Goal: Task Accomplishment & Management: Manage account settings

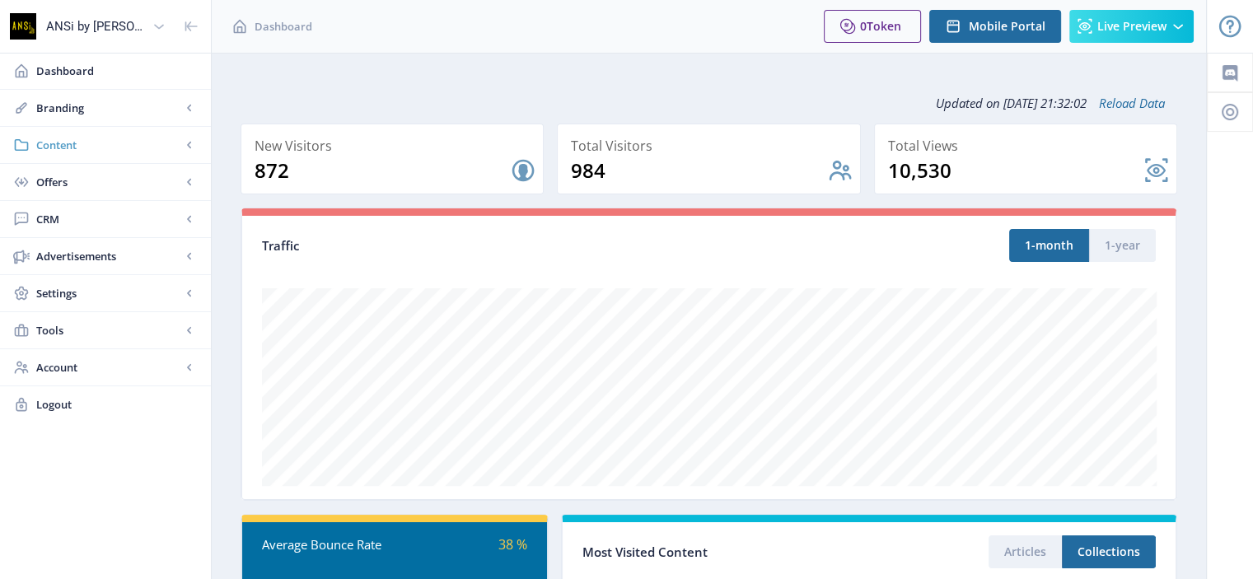
click at [85, 143] on span "Content" at bounding box center [108, 145] width 145 height 16
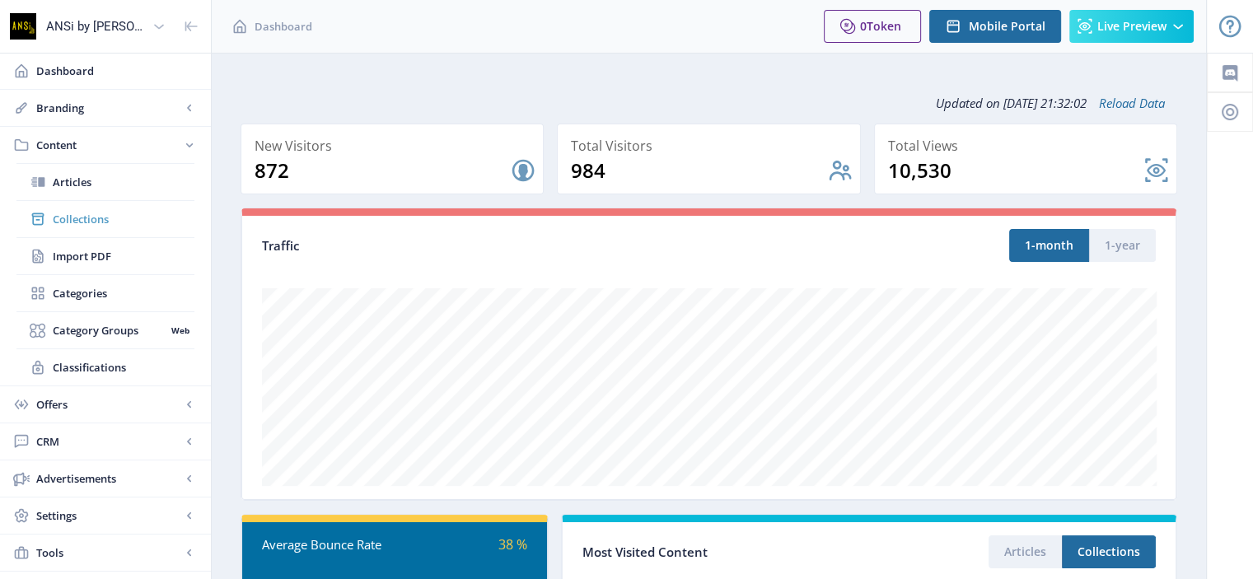
click at [76, 217] on span "Collections" at bounding box center [124, 219] width 142 height 16
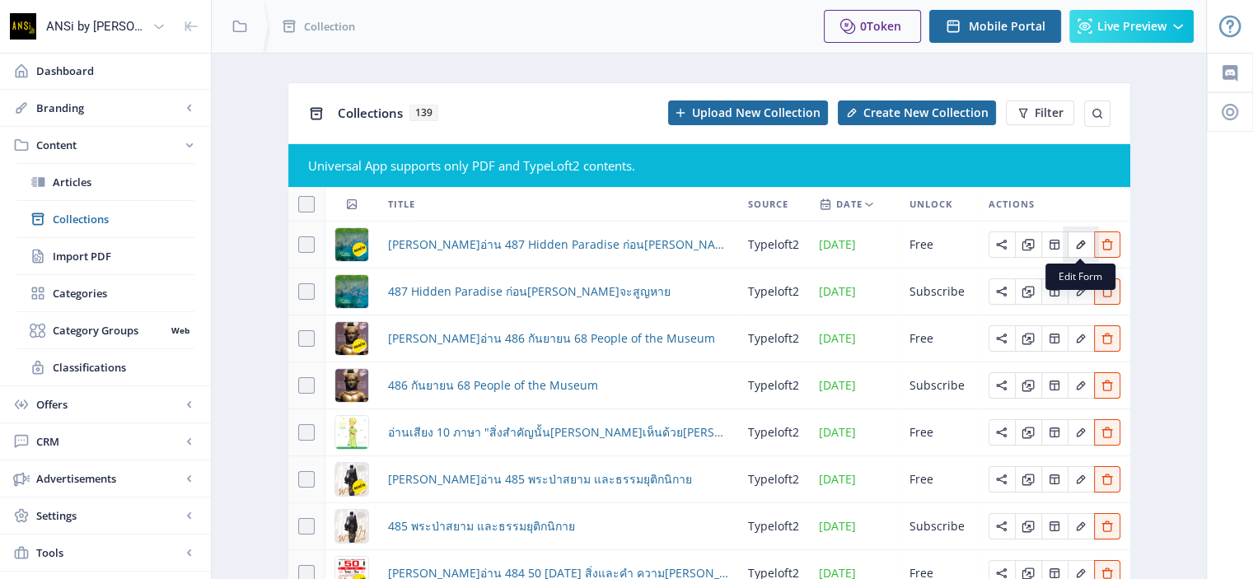
click at [1074, 245] on icon "Edit page" at bounding box center [1080, 244] width 13 height 13
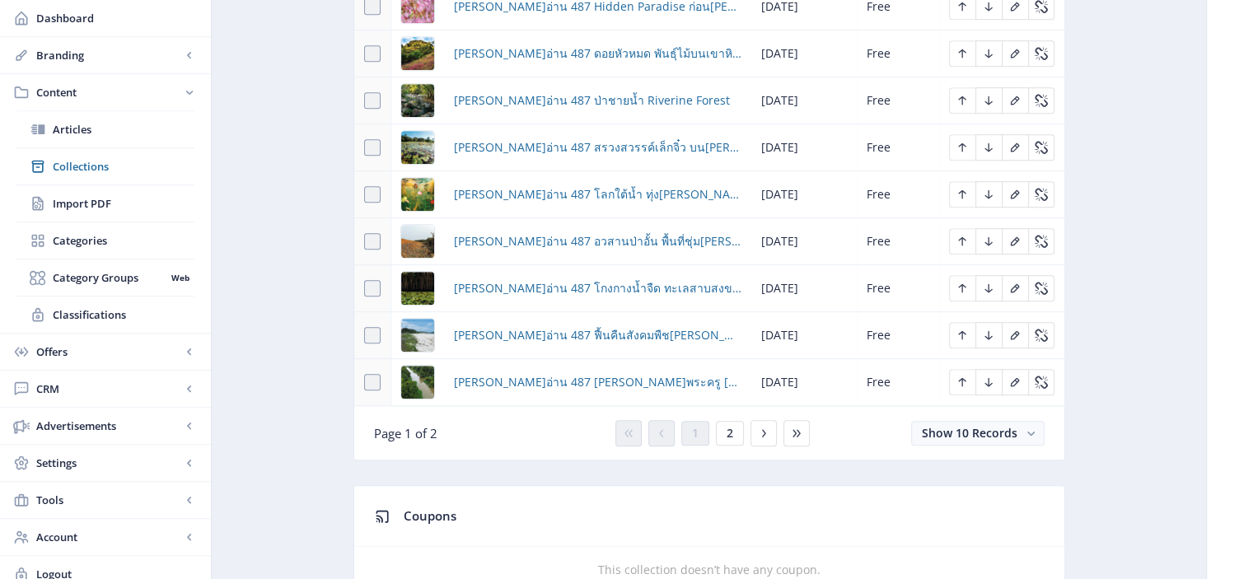
scroll to position [909, 0]
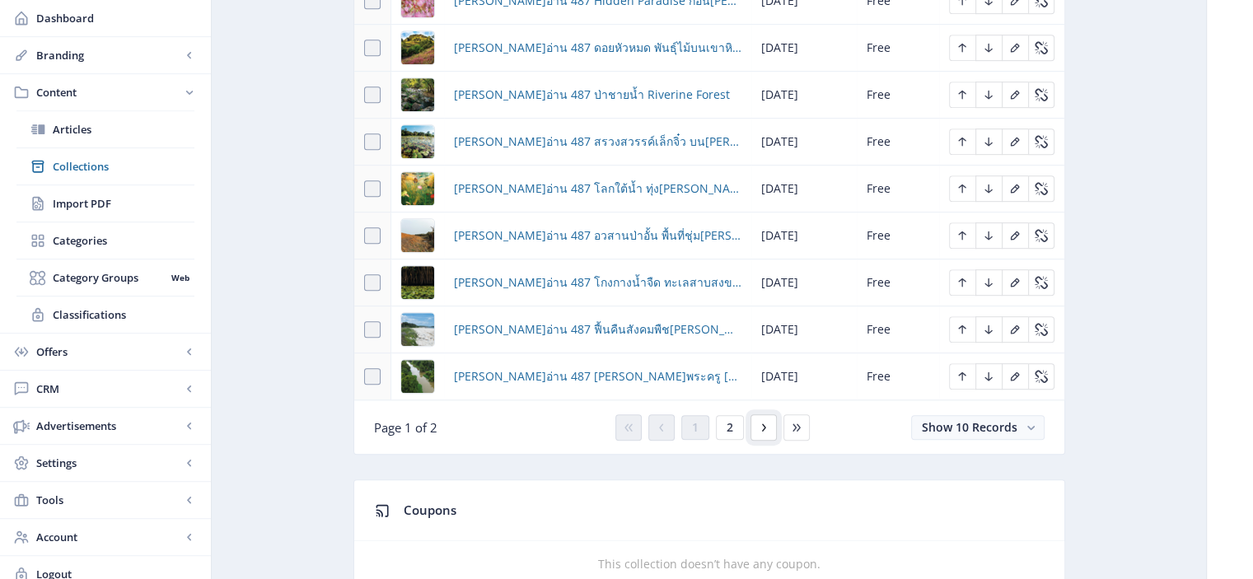
click at [759, 421] on icon at bounding box center [763, 427] width 13 height 13
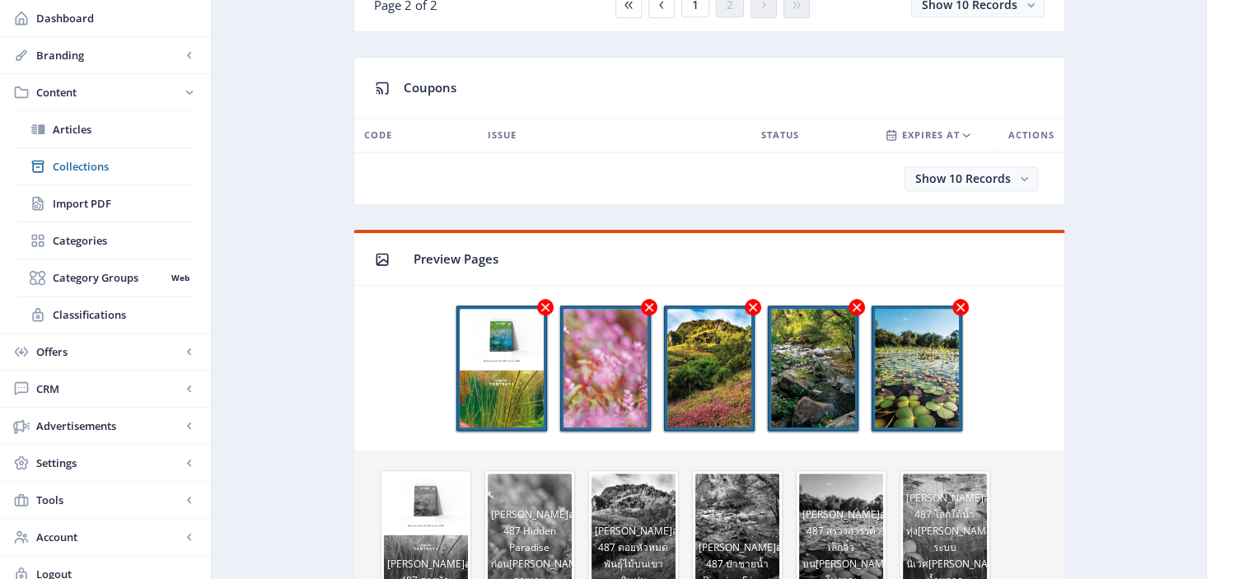
click at [544, 303] on icon at bounding box center [544, 307] width 8 height 8
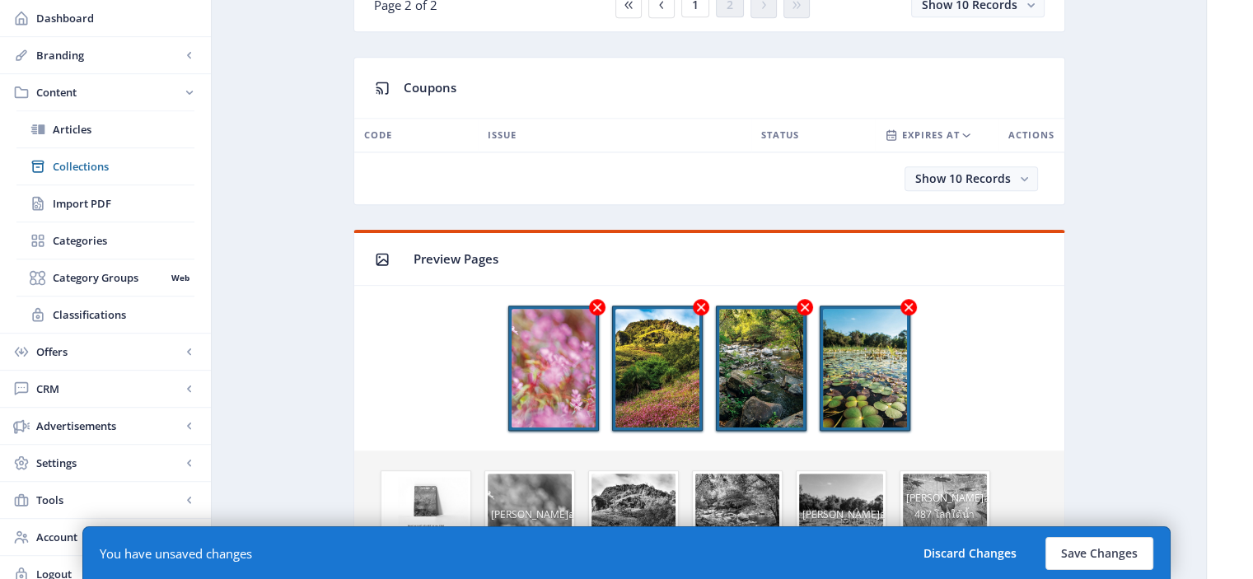
click at [599, 303] on icon at bounding box center [596, 307] width 8 height 8
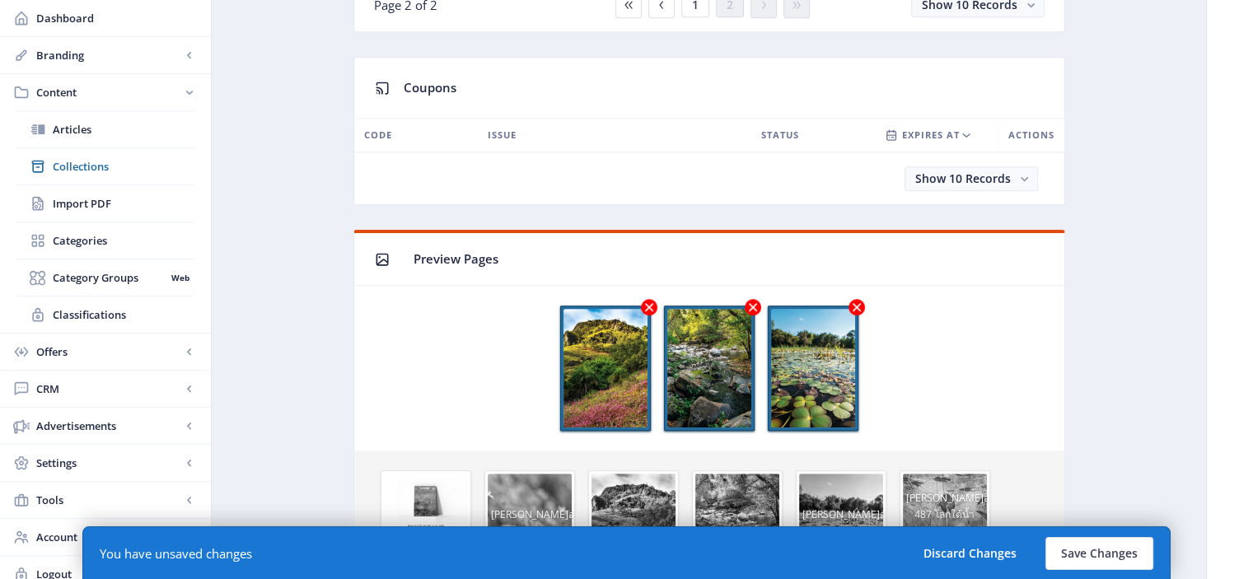
click at [648, 303] on icon at bounding box center [648, 307] width 8 height 8
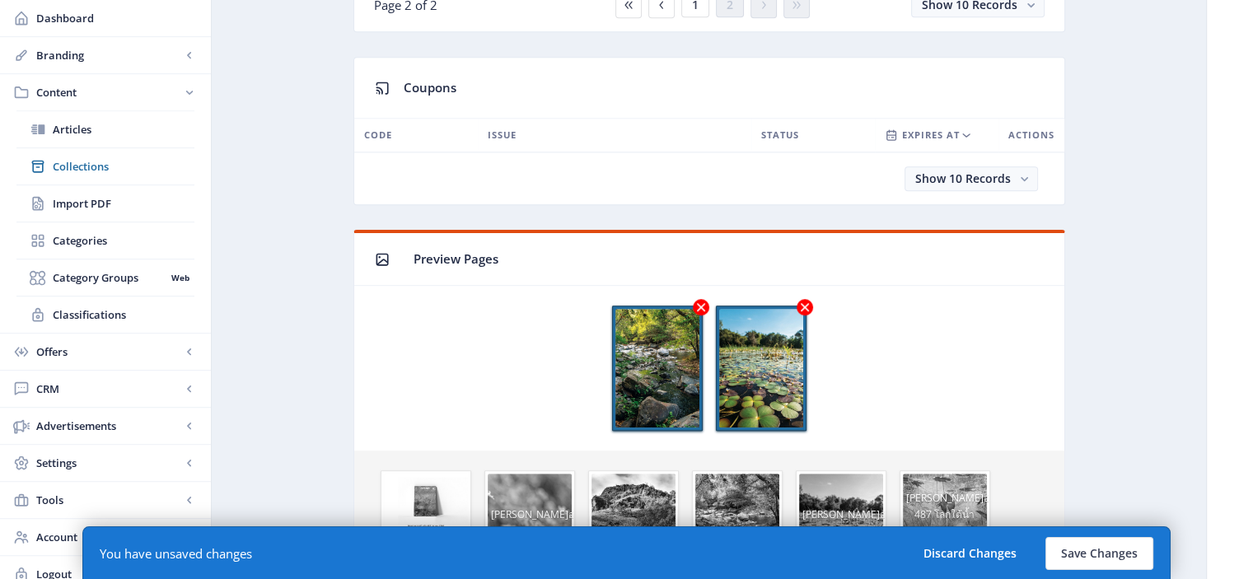
click at [699, 303] on icon at bounding box center [700, 307] width 8 height 8
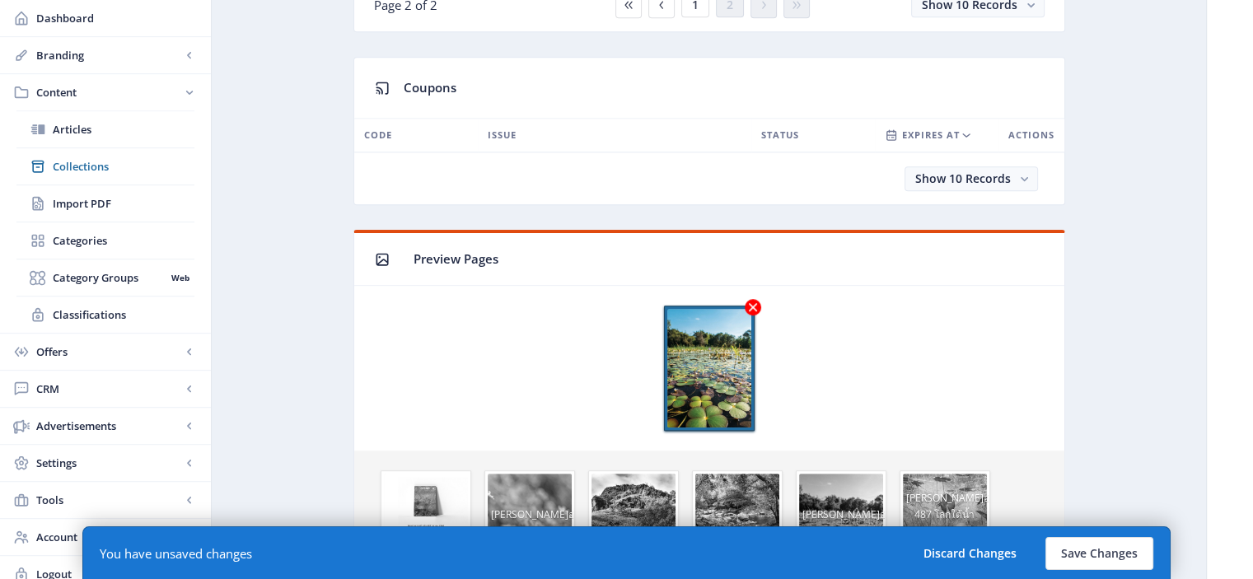
click at [751, 303] on icon at bounding box center [752, 307] width 8 height 8
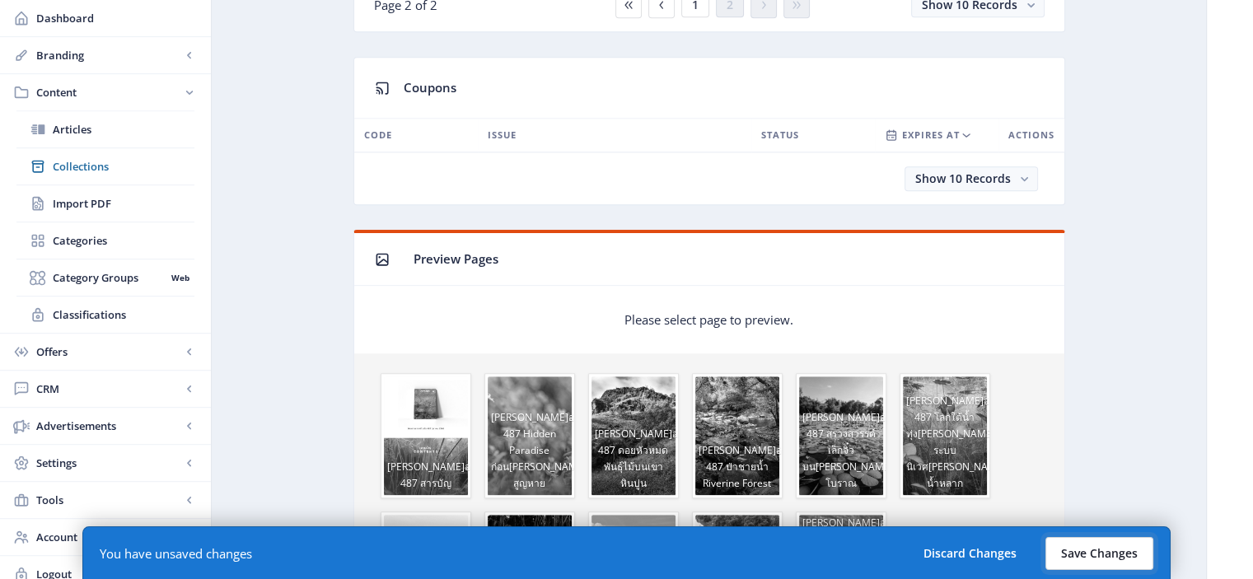
click at [1081, 546] on button "Save Changes" at bounding box center [1099, 553] width 108 height 33
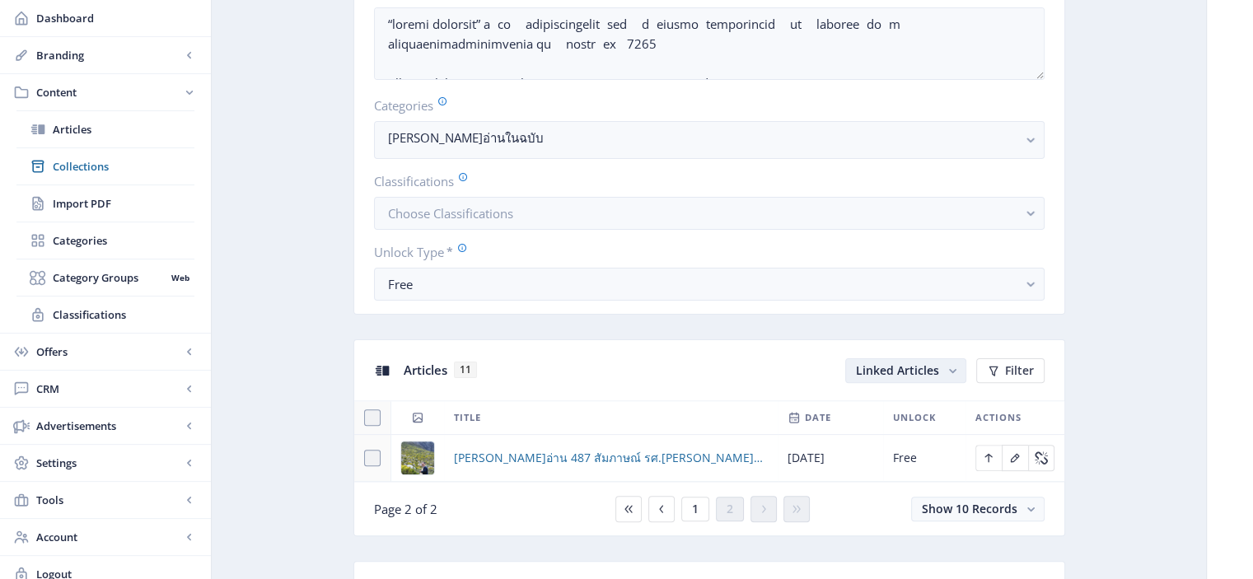
scroll to position [405, 0]
click at [1020, 454] on icon "Edit page" at bounding box center [1014, 457] width 13 height 13
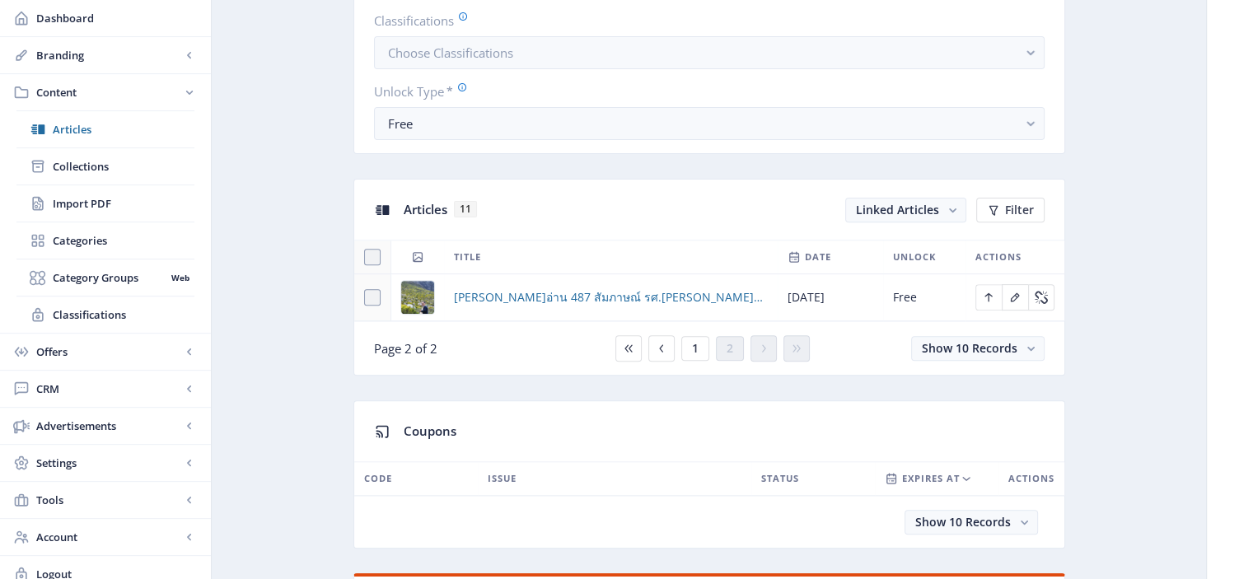
scroll to position [632, 0]
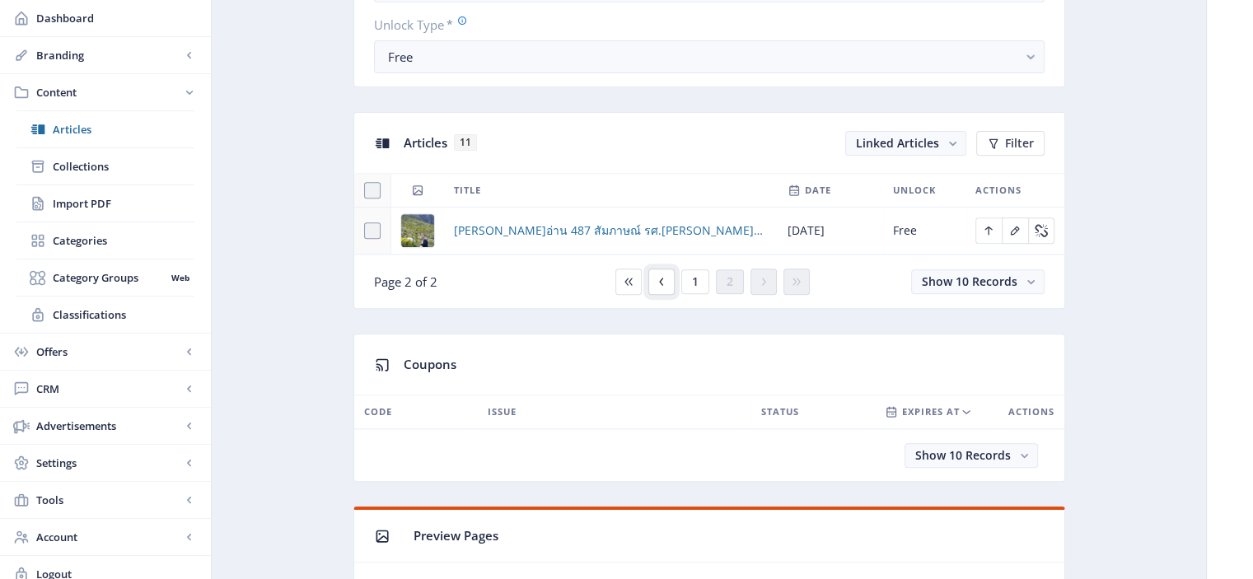
click at [666, 279] on icon at bounding box center [661, 281] width 13 height 13
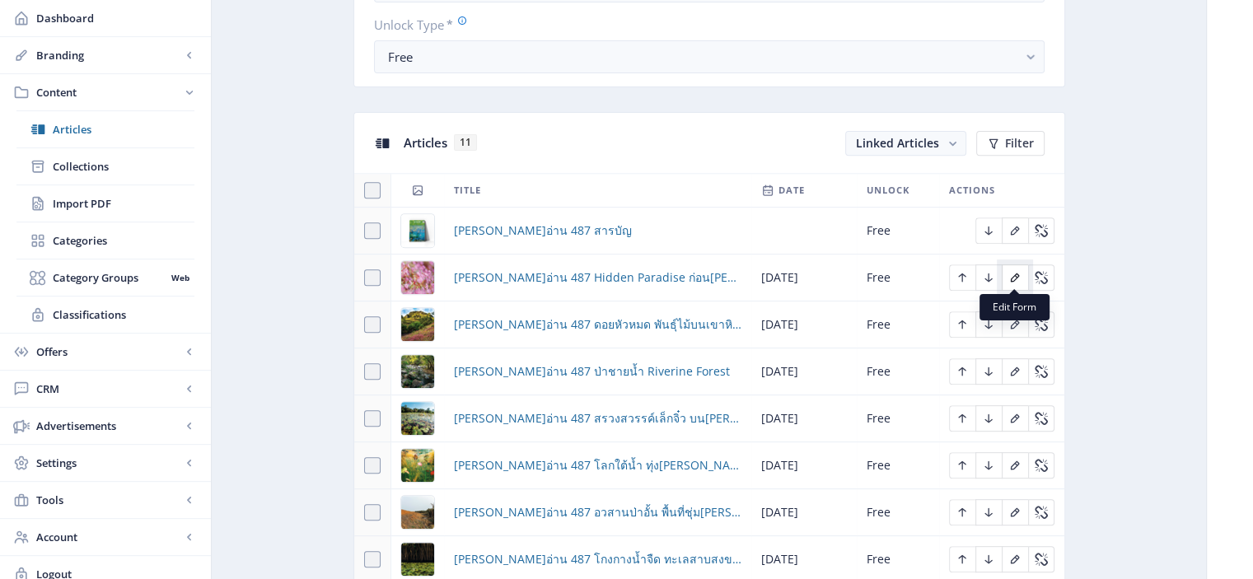
click at [1012, 275] on icon "Edit page" at bounding box center [1015, 278] width 9 height 9
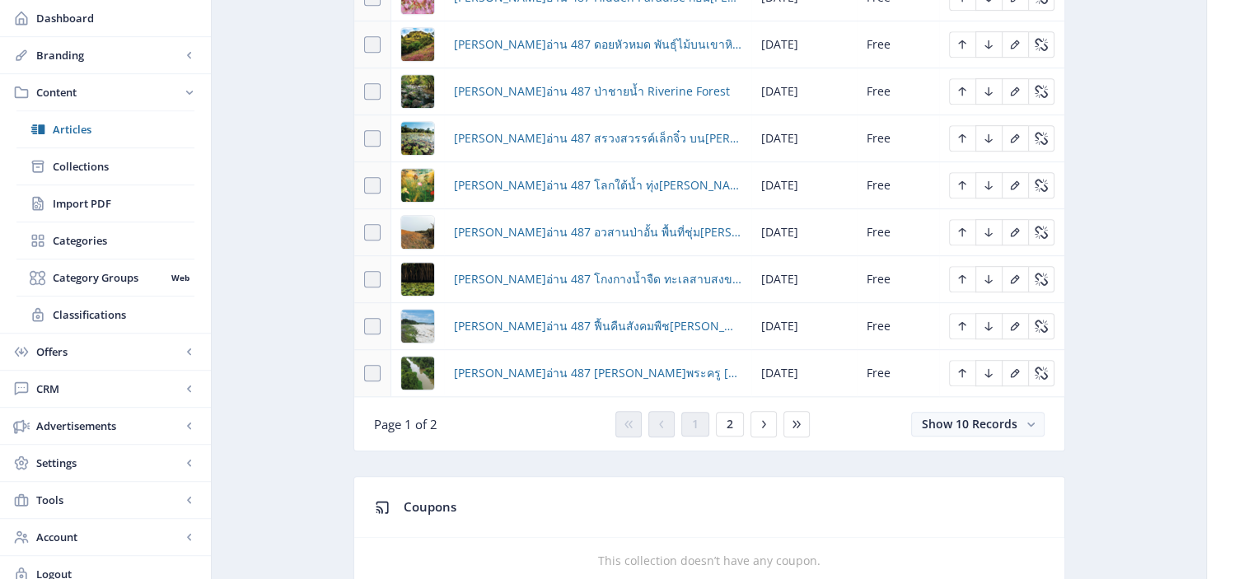
scroll to position [698, 0]
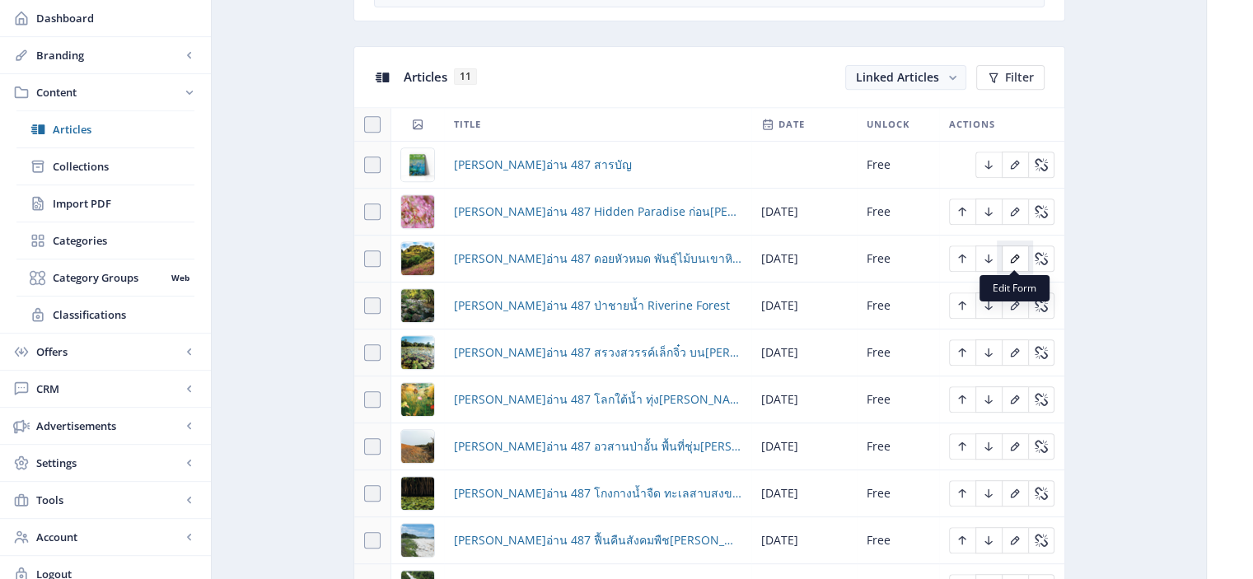
click at [1018, 252] on icon "Edit page" at bounding box center [1014, 258] width 13 height 13
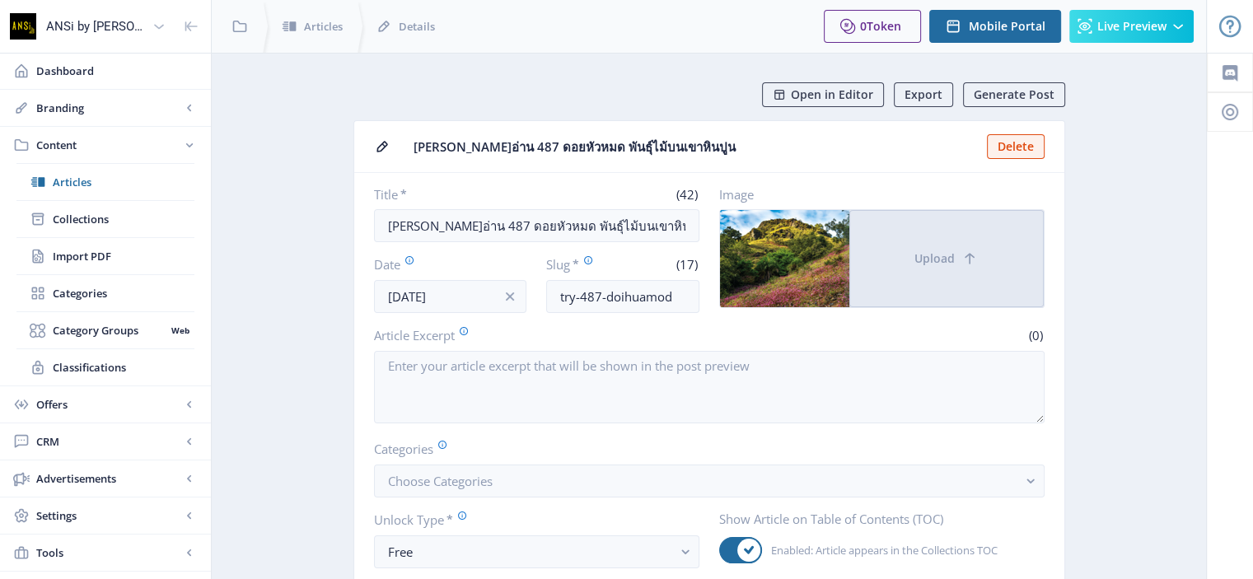
click at [1018, 251] on button "Upload" at bounding box center [946, 258] width 194 height 97
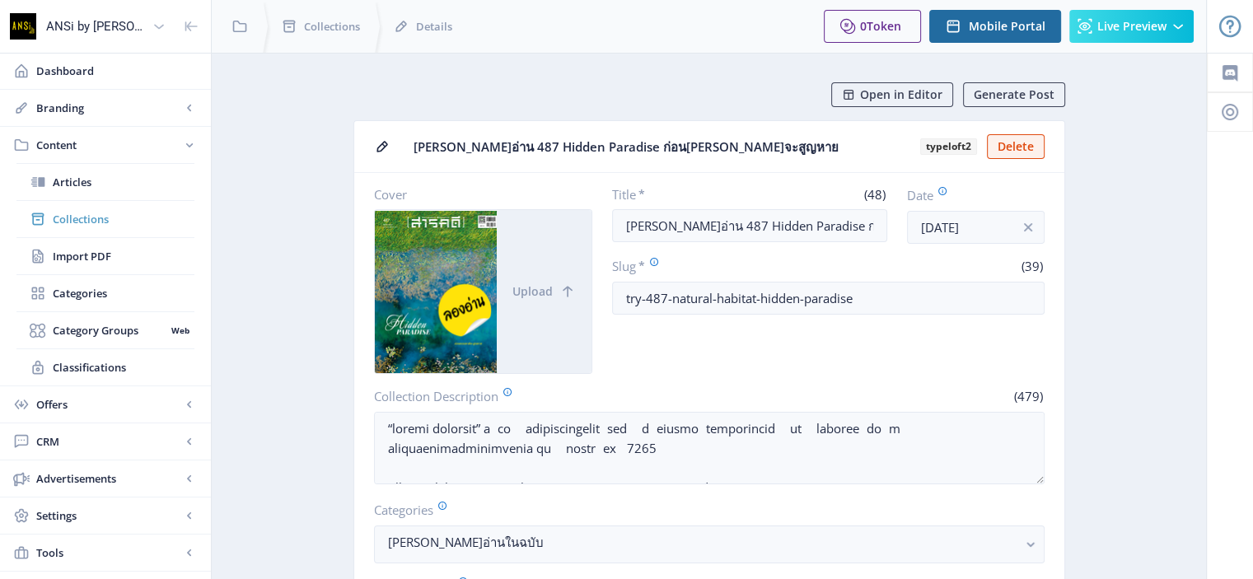
click at [87, 223] on span "Collections" at bounding box center [124, 219] width 142 height 16
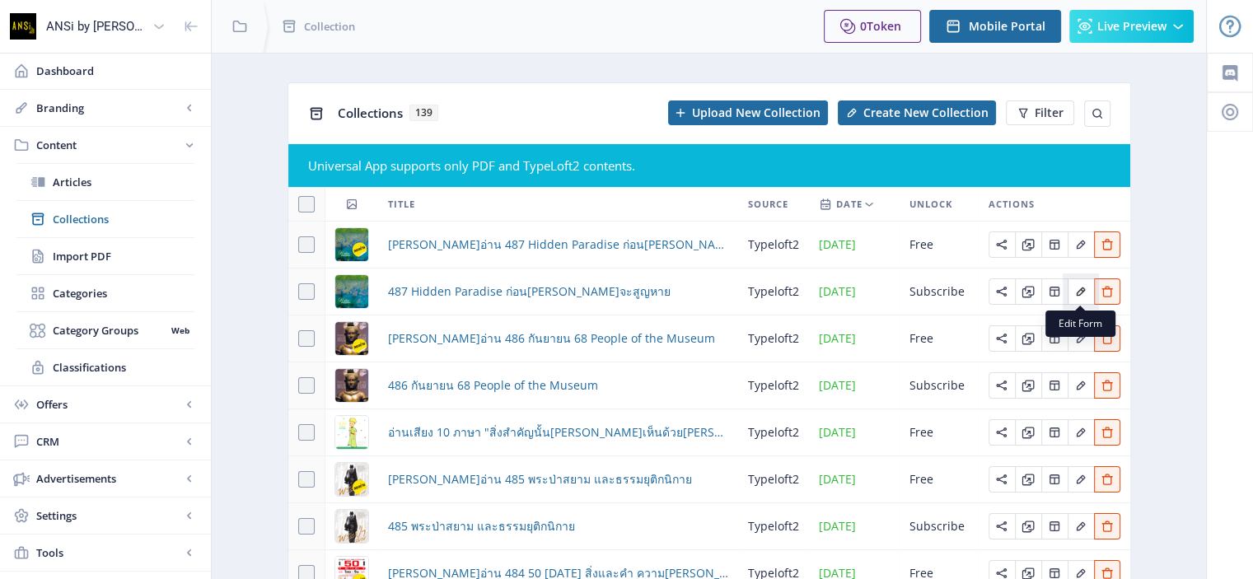
click at [1082, 288] on icon "Edit page" at bounding box center [1080, 291] width 13 height 13
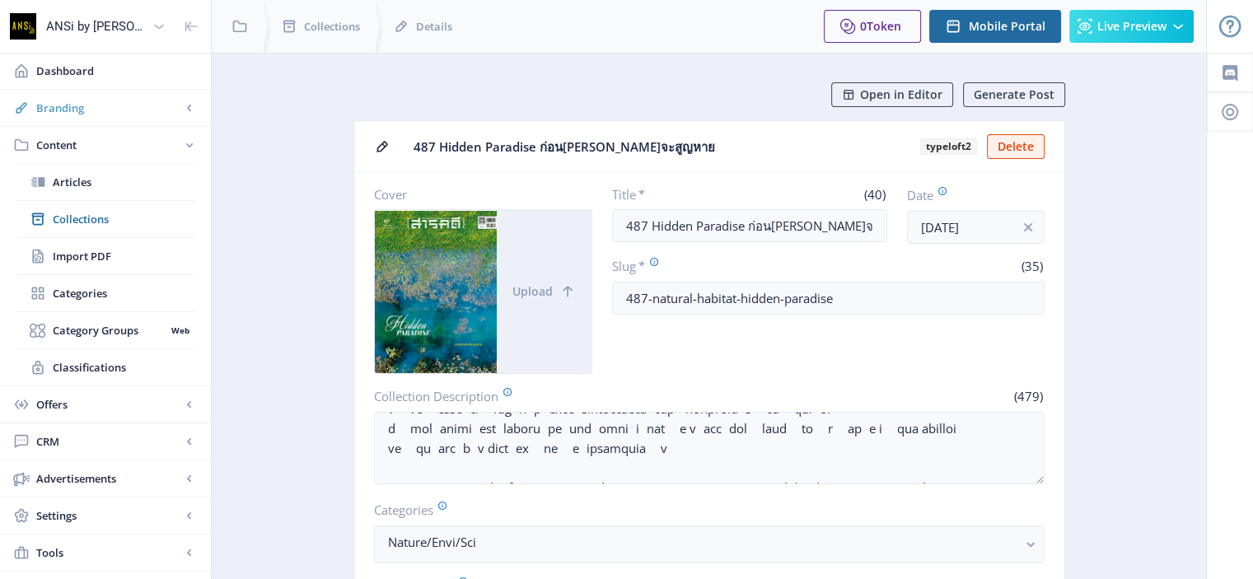
click at [49, 100] on span "Branding" at bounding box center [108, 108] width 145 height 16
click at [96, 180] on span "Appearance" at bounding box center [124, 182] width 142 height 16
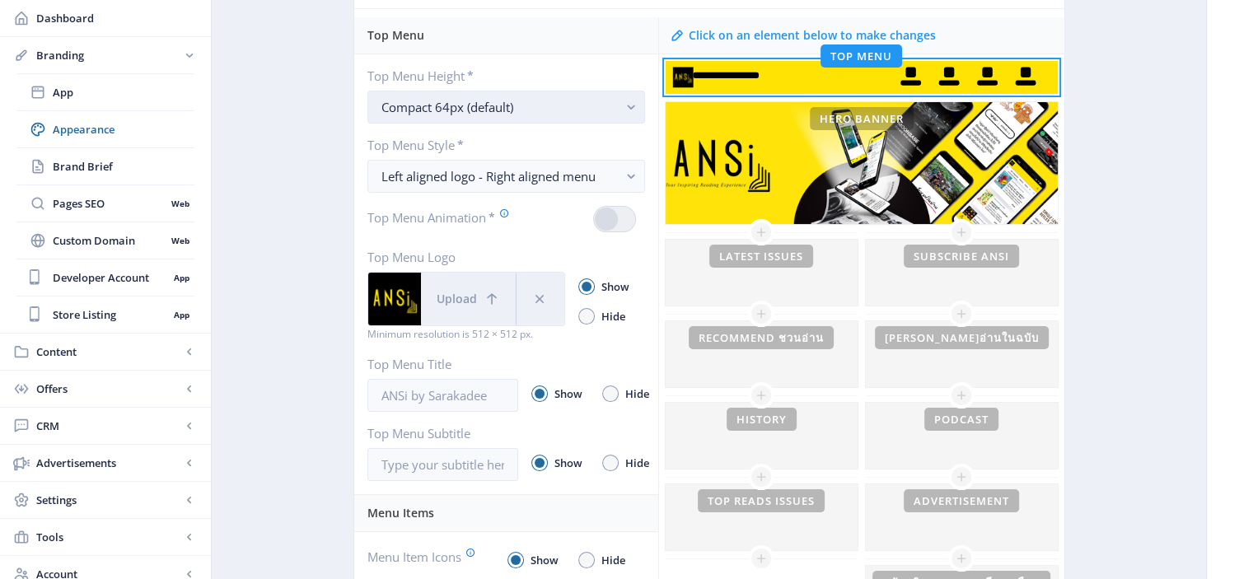
scroll to position [180, 0]
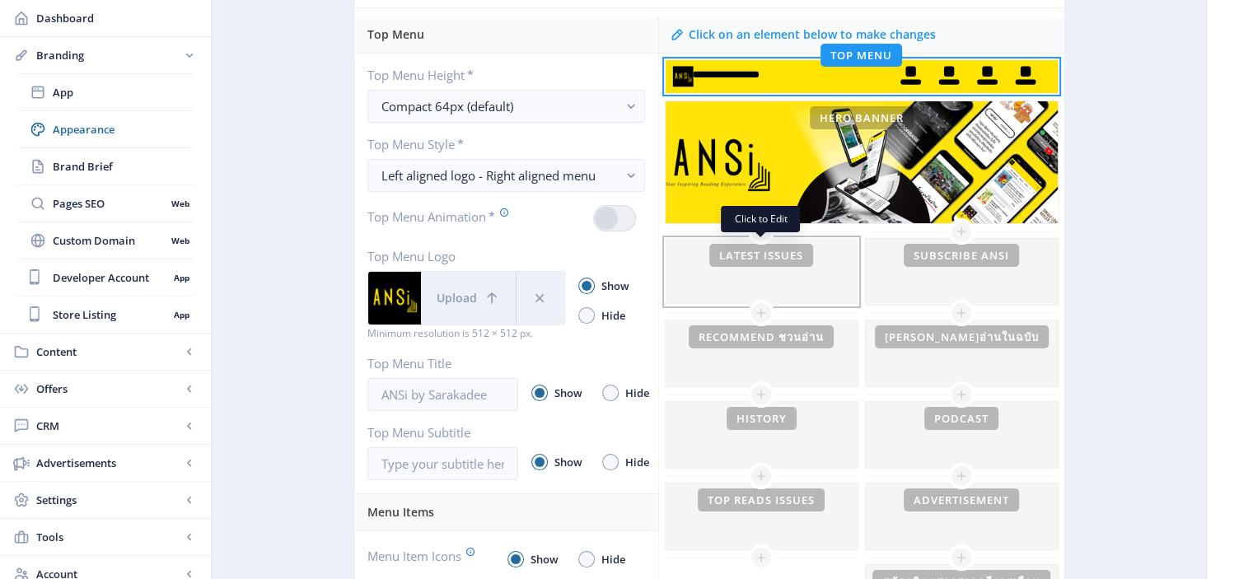
click at [758, 265] on div at bounding box center [762, 272] width 192 height 66
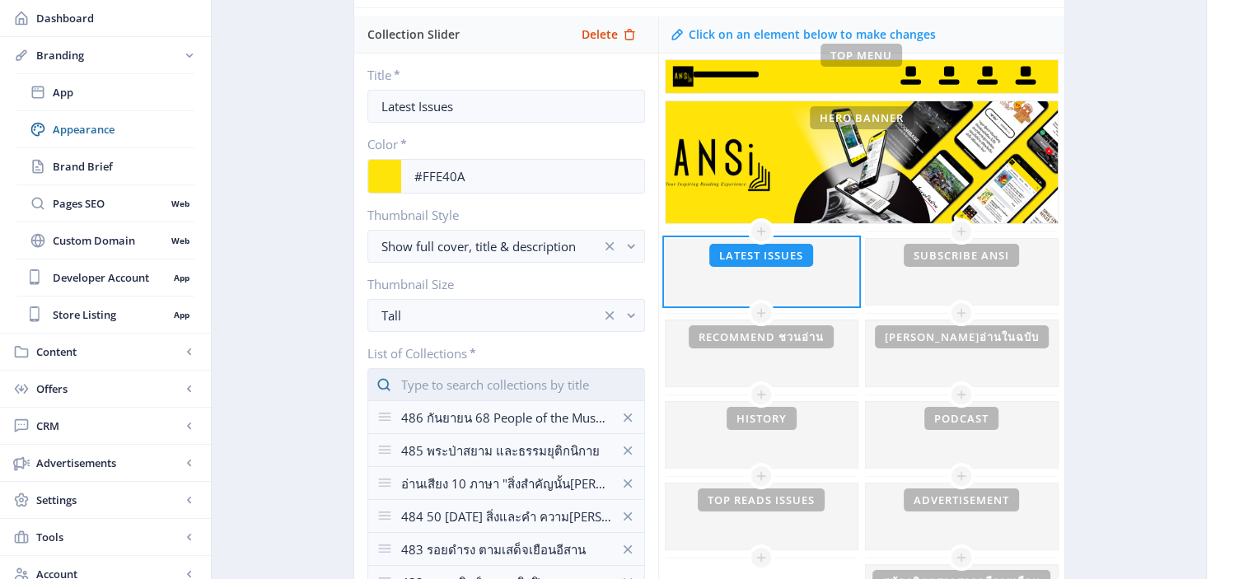
click at [461, 382] on input "text" at bounding box center [506, 384] width 278 height 33
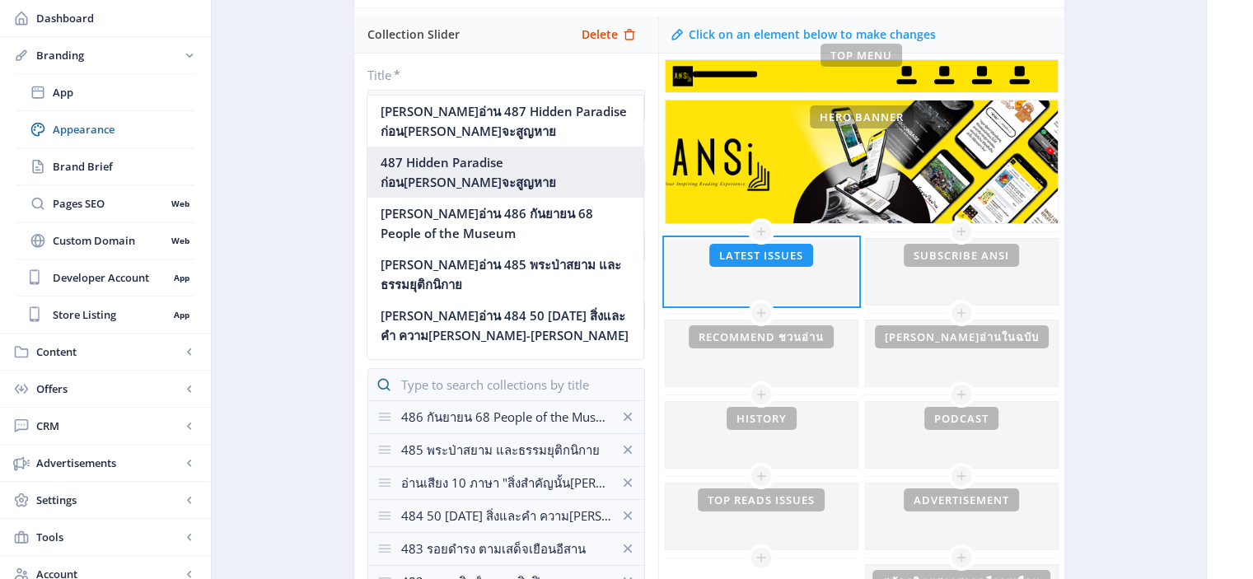
click at [474, 178] on nb-option "487 Hidden Paradise ก่อน[PERSON_NAME]จะสูญหาย" at bounding box center [505, 172] width 276 height 51
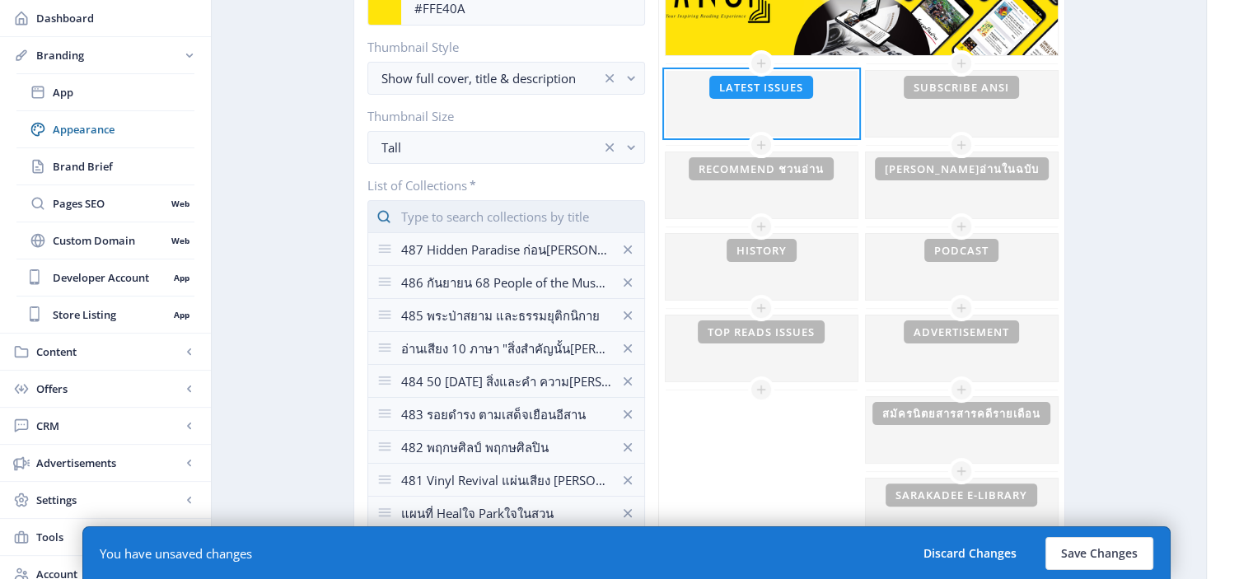
scroll to position [504, 0]
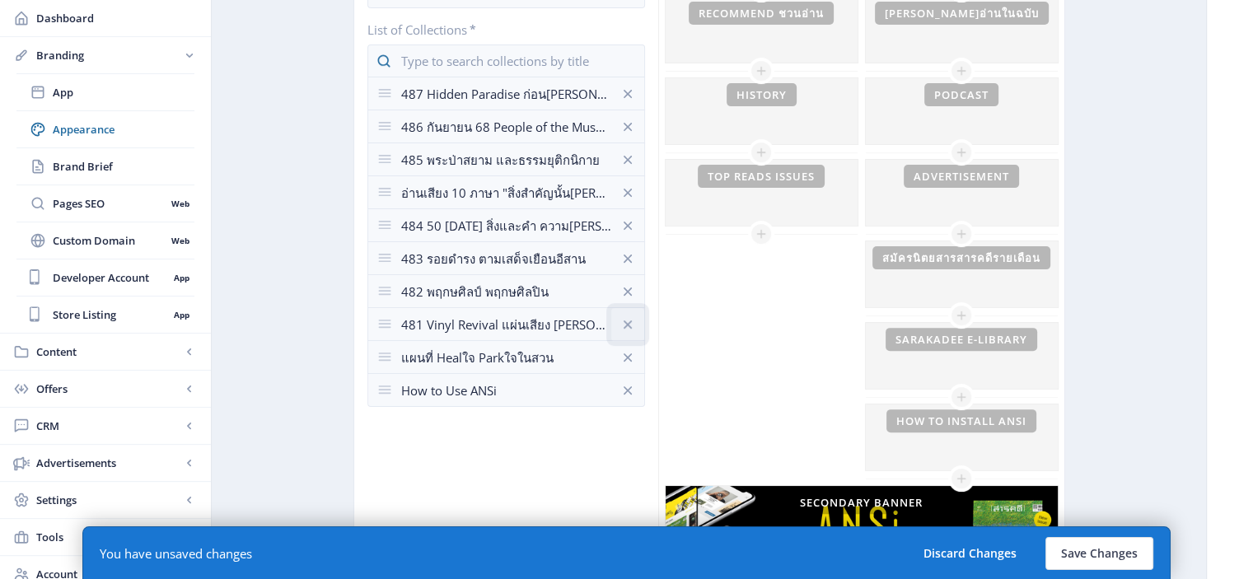
click at [623, 322] on icon at bounding box center [628, 324] width 16 height 16
click at [1074, 561] on button "Save Changes" at bounding box center [1099, 553] width 108 height 33
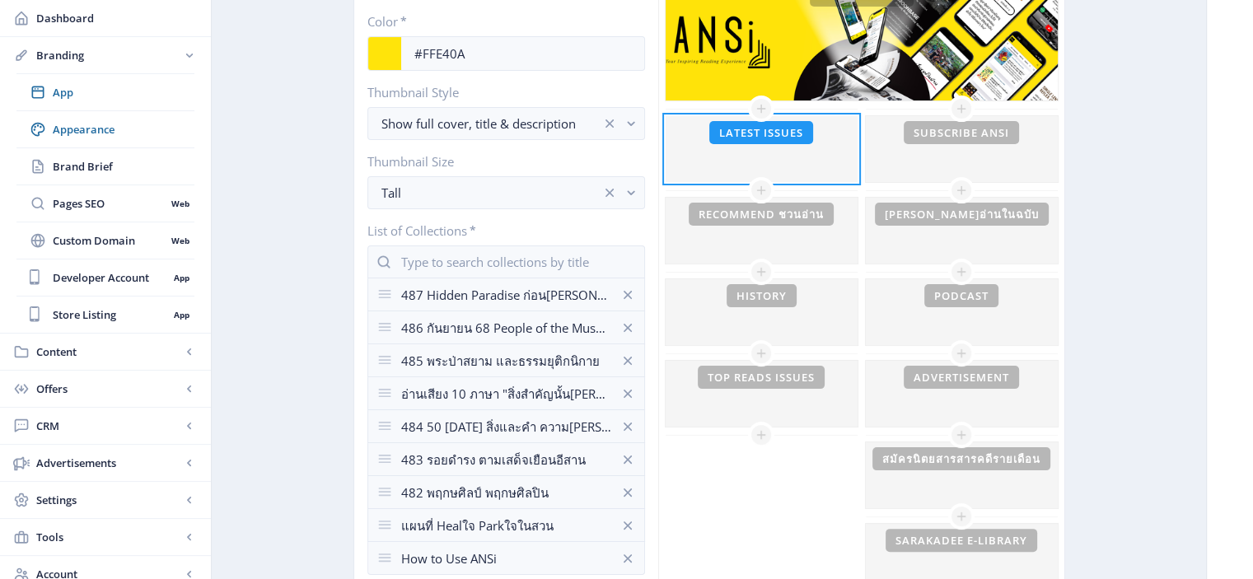
scroll to position [302, 0]
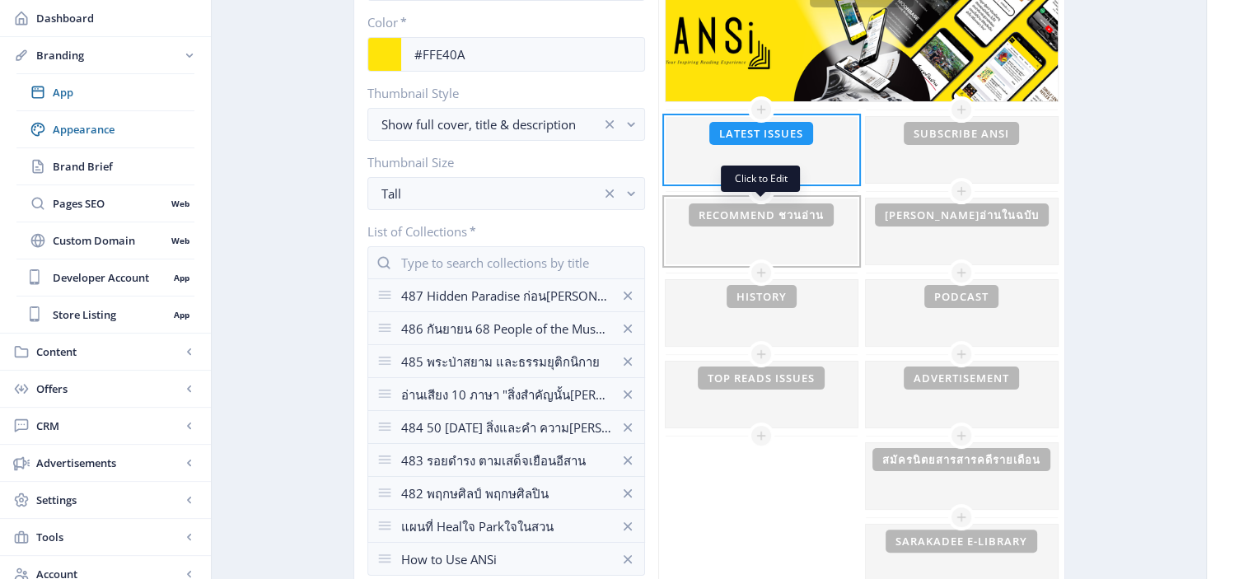
click at [821, 227] on div at bounding box center [762, 232] width 192 height 66
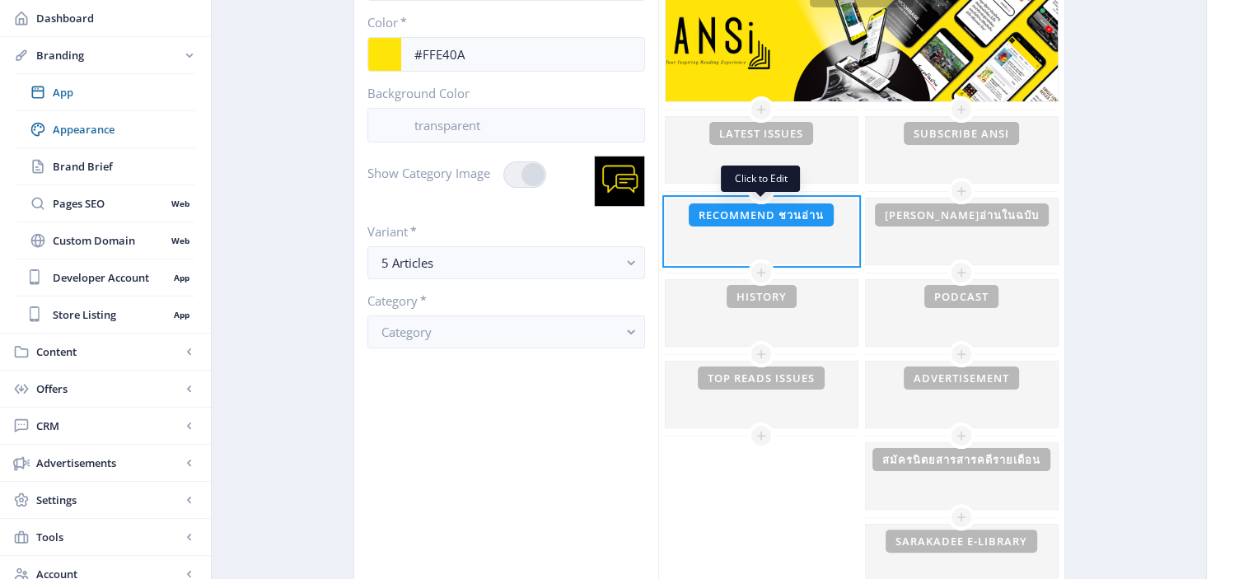
checkbox input "true"
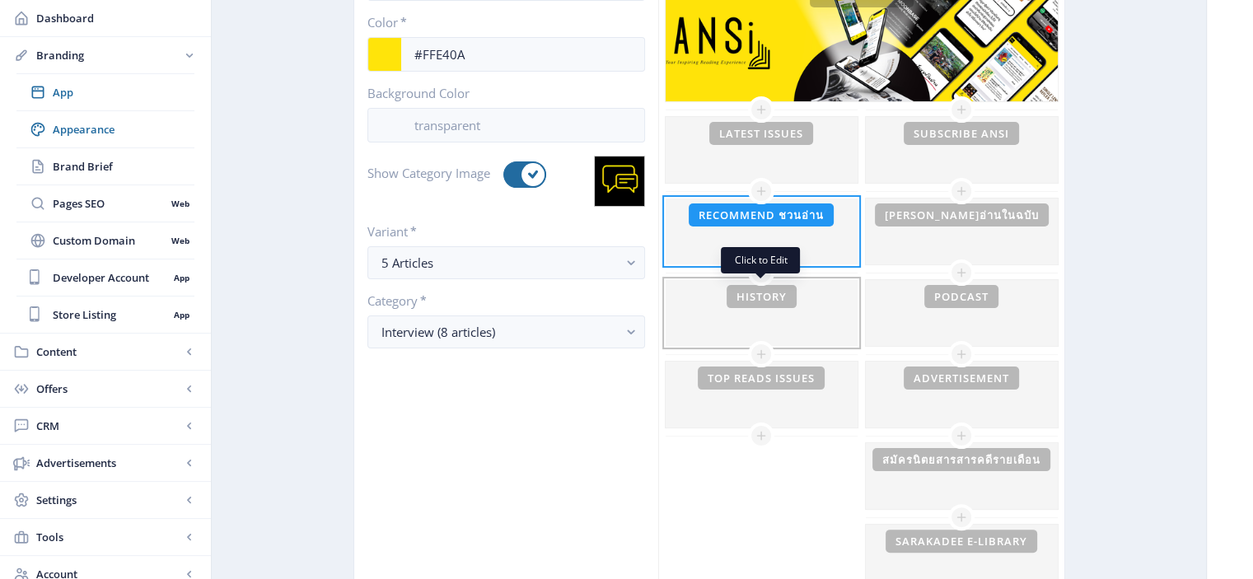
click at [783, 302] on div at bounding box center [762, 313] width 192 height 66
type input "History"
type input "#000000"
type input "#FFE40A"
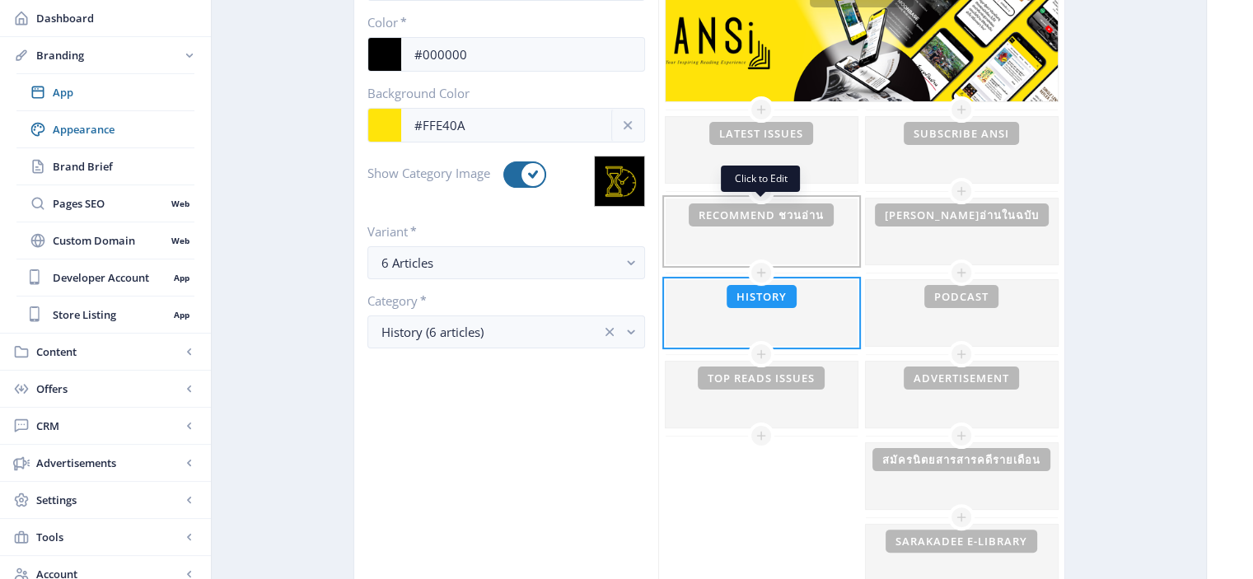
click at [750, 230] on div at bounding box center [762, 232] width 192 height 66
type input "Recommend ชวนอ่าน"
type input "#FFE40A"
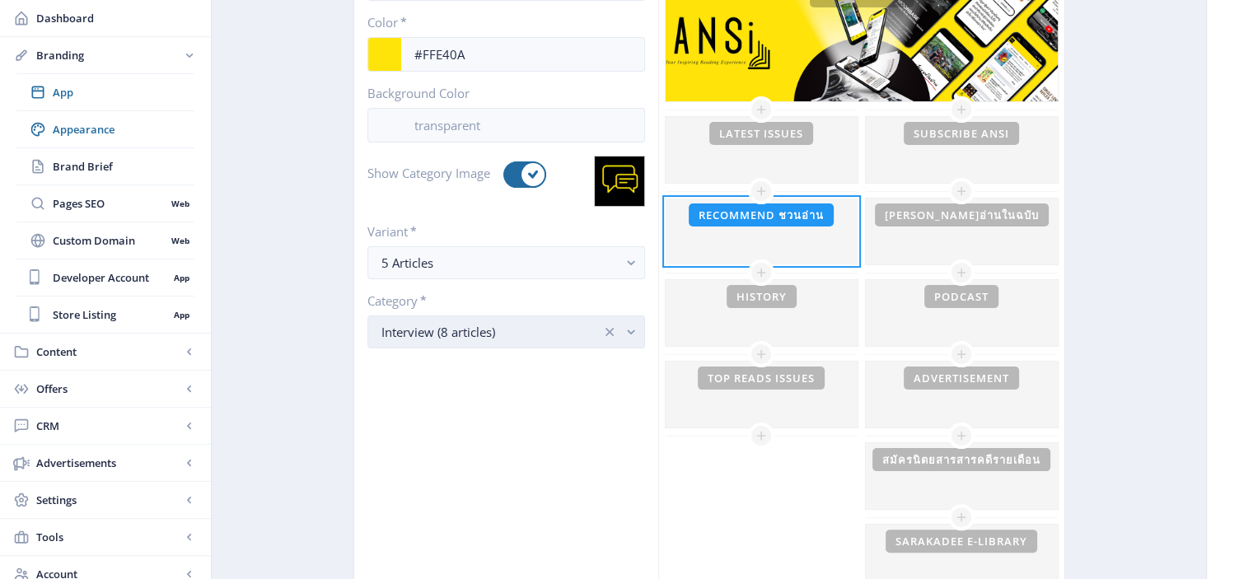
click at [630, 326] on rect "button" at bounding box center [631, 332] width 19 height 19
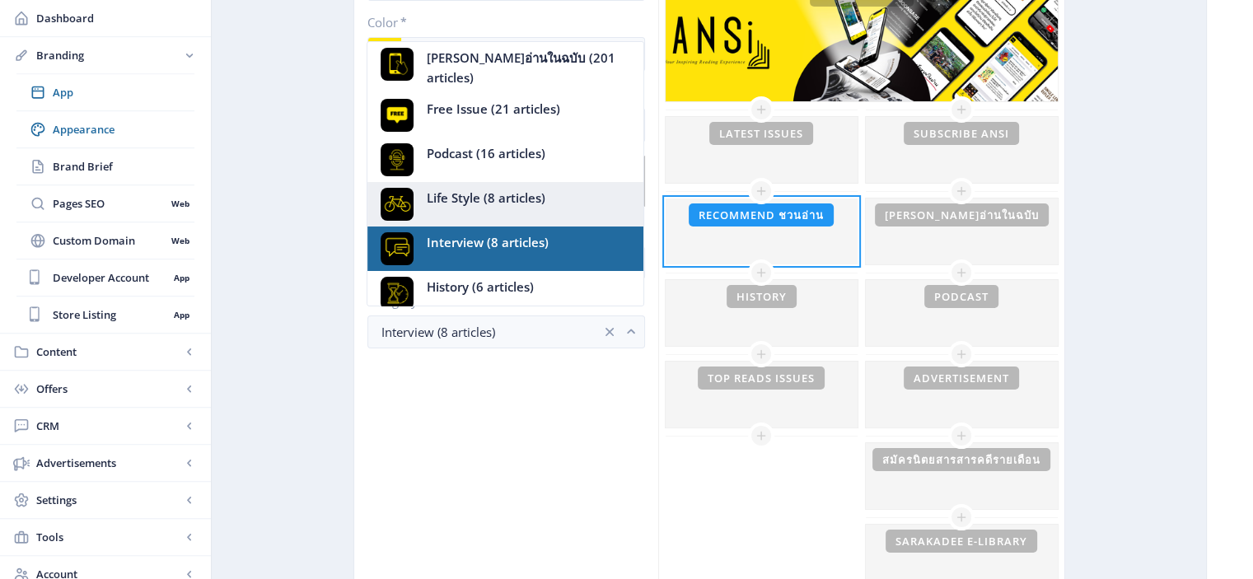
click at [554, 195] on nb-option "Life Style (8 articles)" at bounding box center [505, 204] width 276 height 44
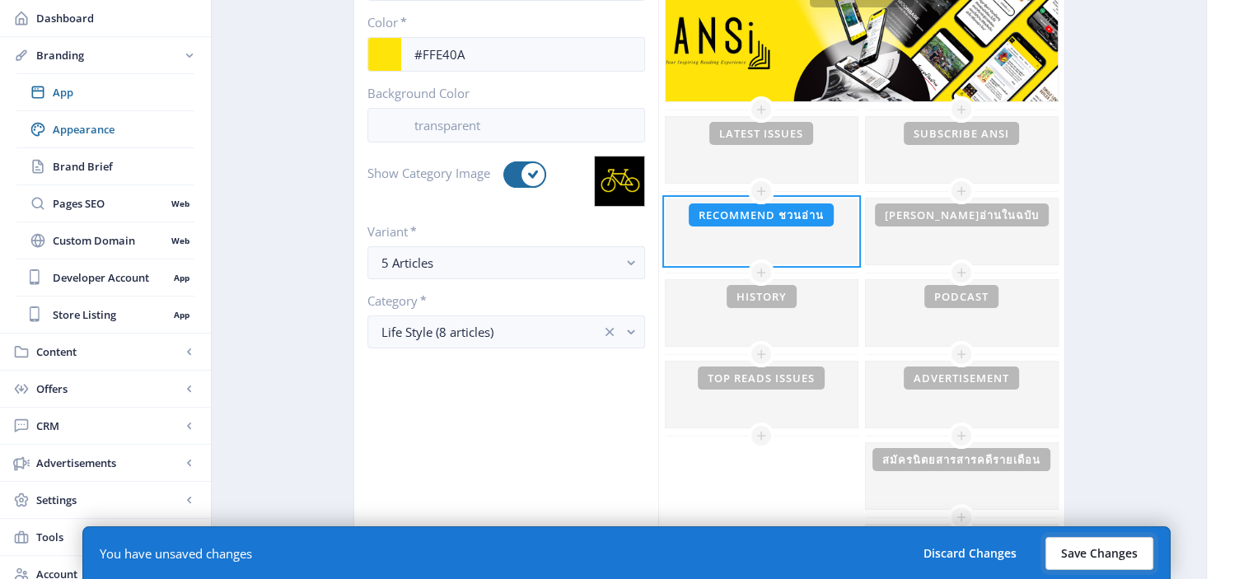
click at [1098, 563] on button "Save Changes" at bounding box center [1099, 553] width 108 height 33
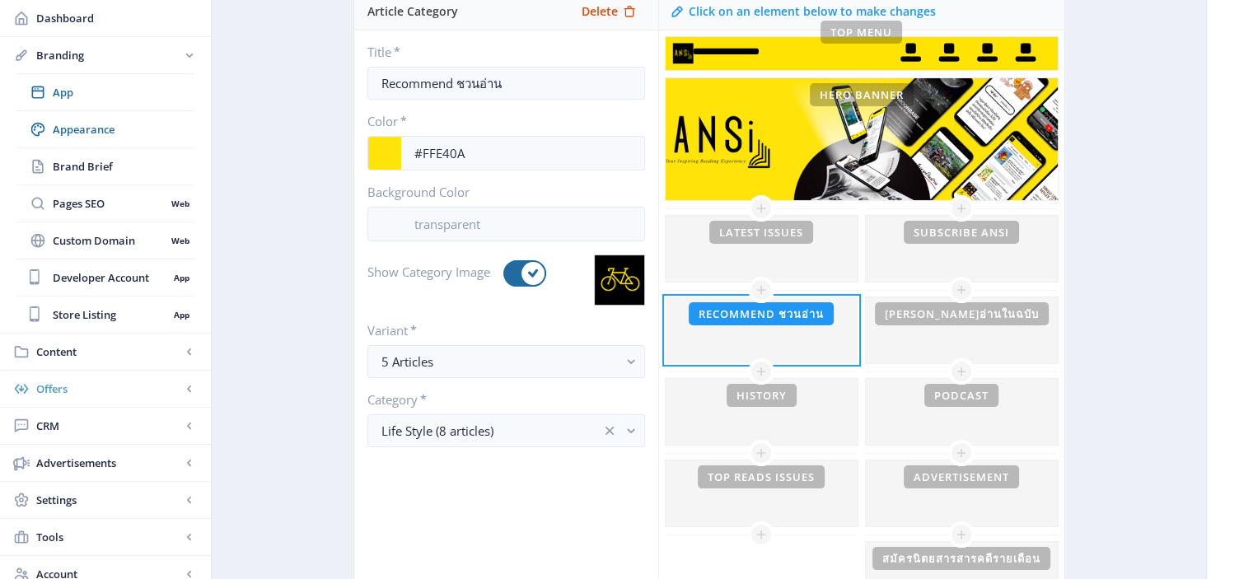
scroll to position [0, 0]
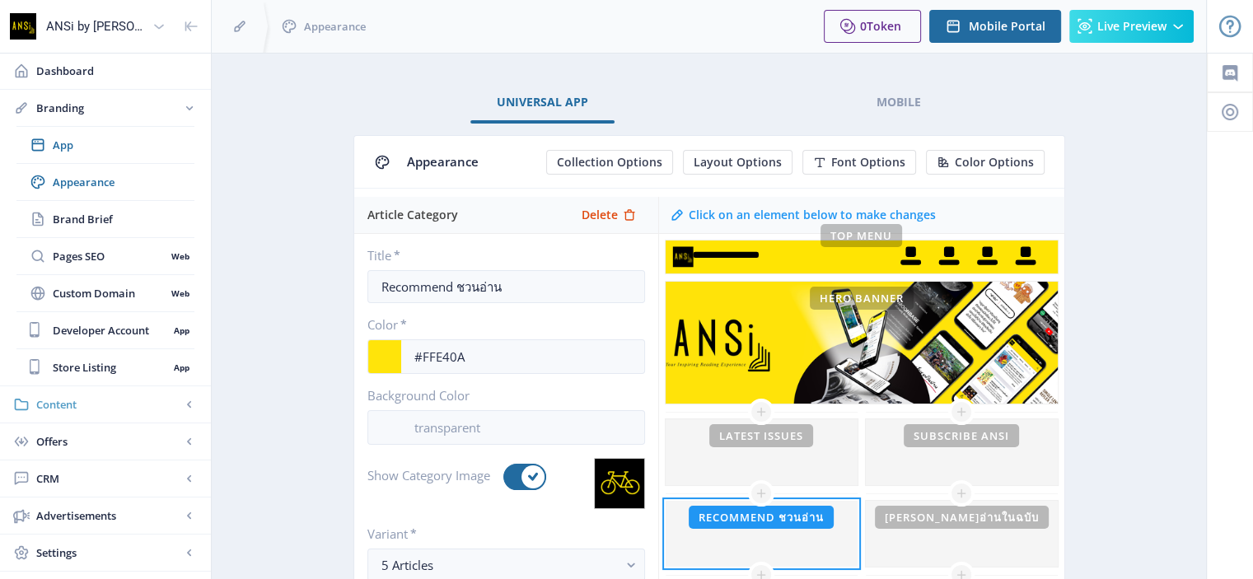
click at [98, 400] on span "Content" at bounding box center [108, 404] width 145 height 16
click at [77, 222] on span "Collections" at bounding box center [124, 219] width 142 height 16
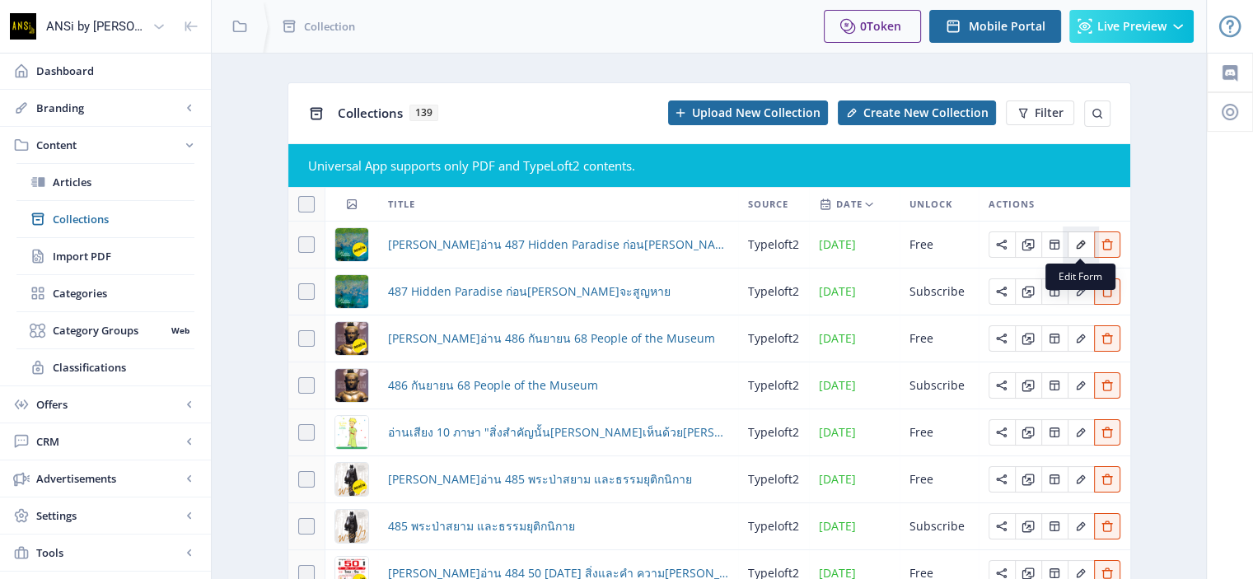
click at [1078, 250] on icon "Edit page" at bounding box center [1080, 244] width 13 height 13
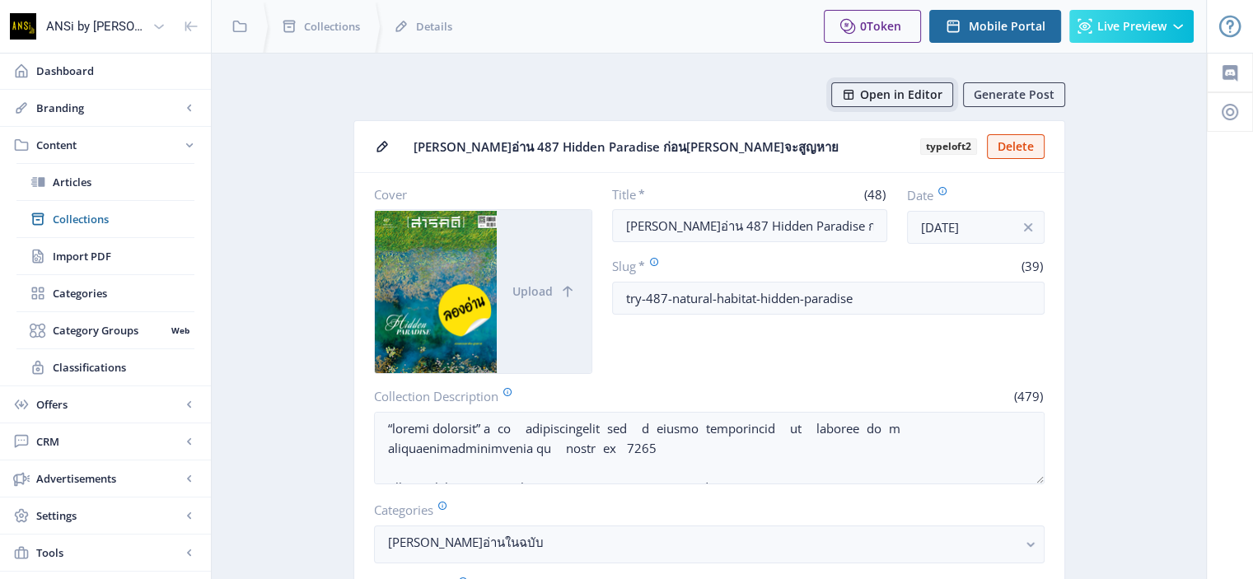
click at [873, 88] on span "Open in Editor" at bounding box center [901, 94] width 82 height 13
click at [947, 144] on button "Pack" at bounding box center [953, 146] width 48 height 25
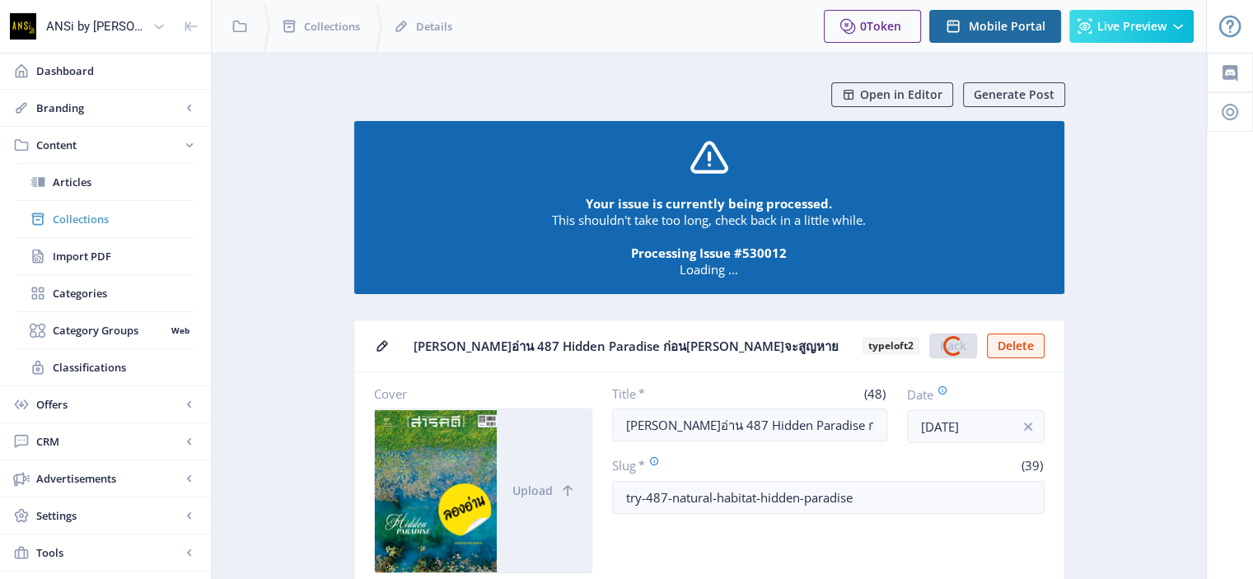
click at [73, 216] on span "Collections" at bounding box center [124, 219] width 142 height 16
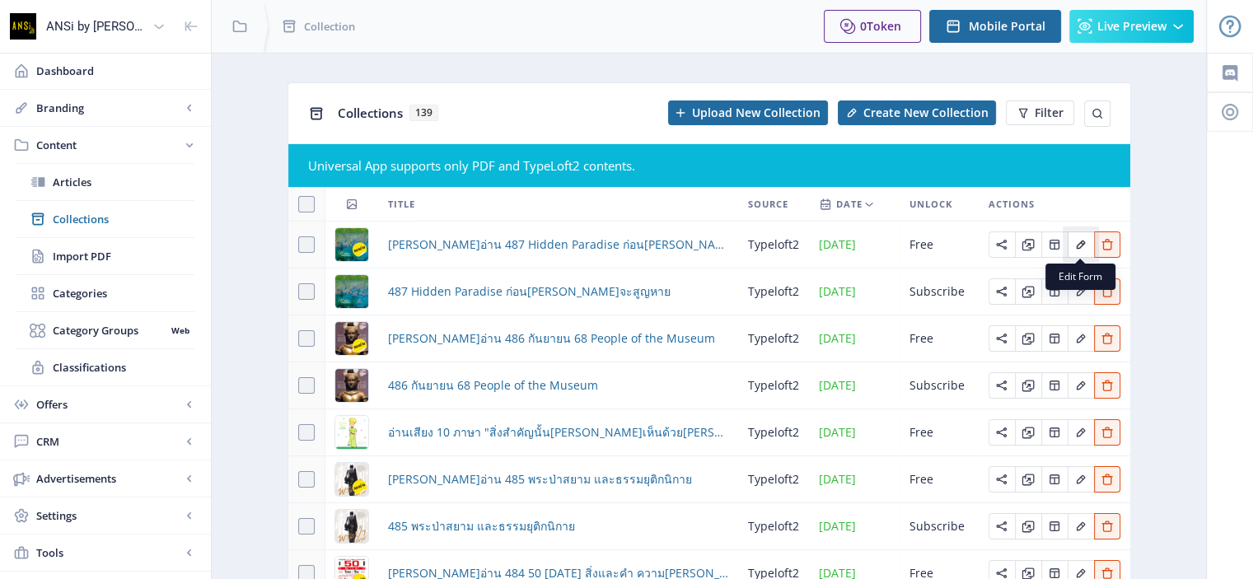
click at [1074, 245] on icon "Edit page" at bounding box center [1080, 244] width 13 height 13
